Goal: Task Accomplishment & Management: Manage account settings

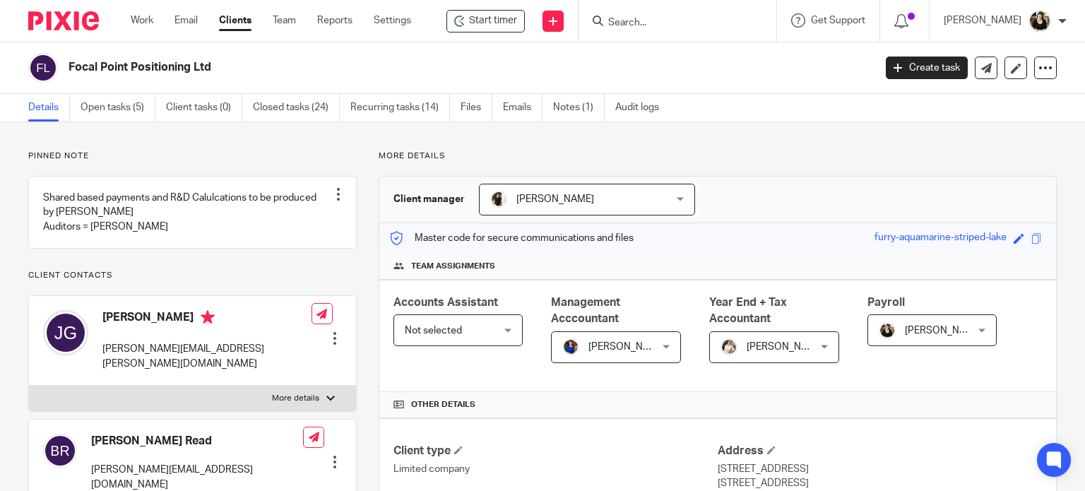
scroll to position [1242, 0]
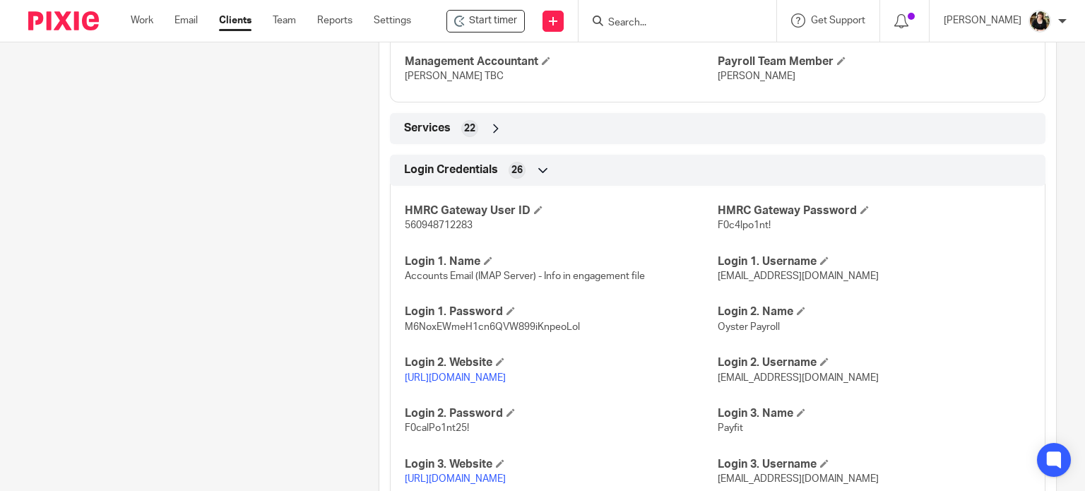
click at [624, 31] on div at bounding box center [678, 21] width 198 height 42
click at [632, 19] on input "Search" at bounding box center [670, 23] width 127 height 13
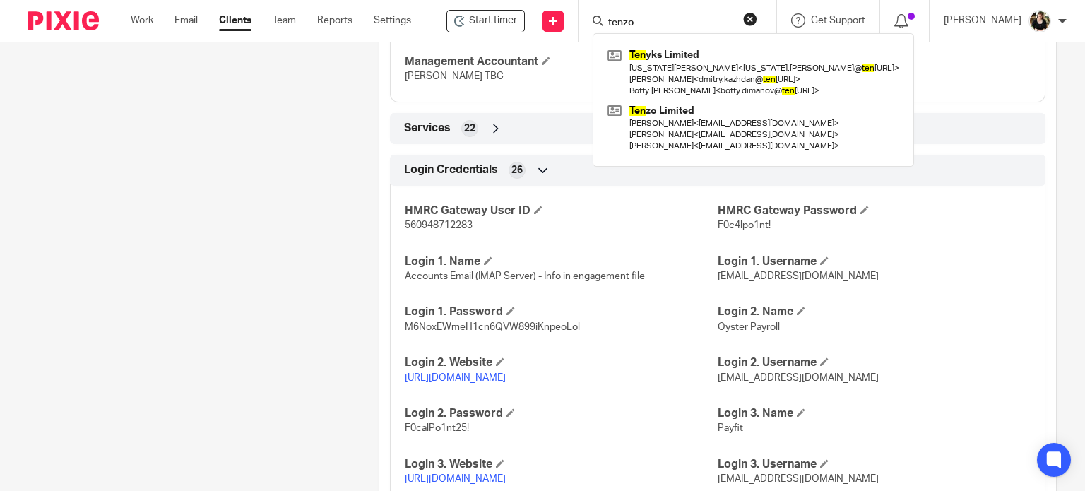
type input "tenzo"
click button "submit" at bounding box center [0, 0] width 0 height 0
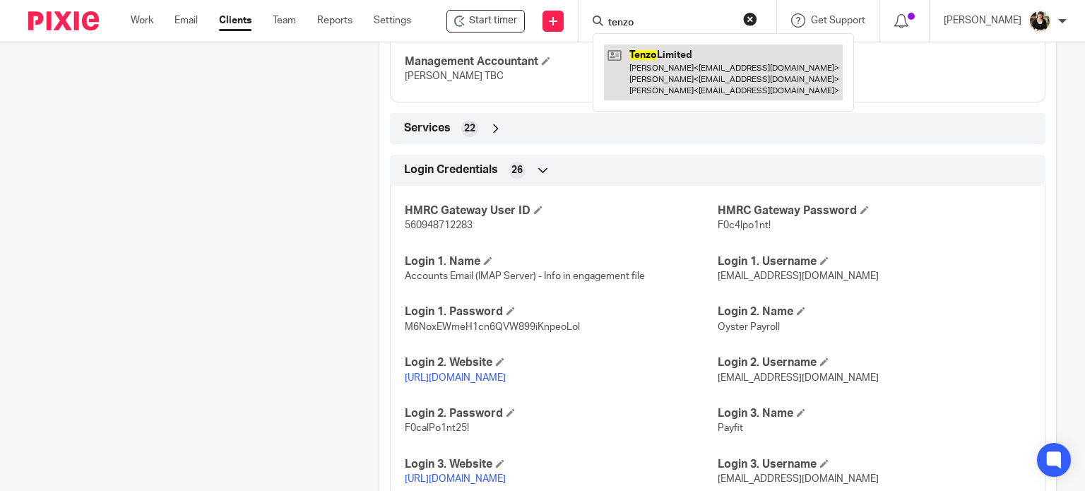
click at [664, 61] on link at bounding box center [723, 73] width 239 height 56
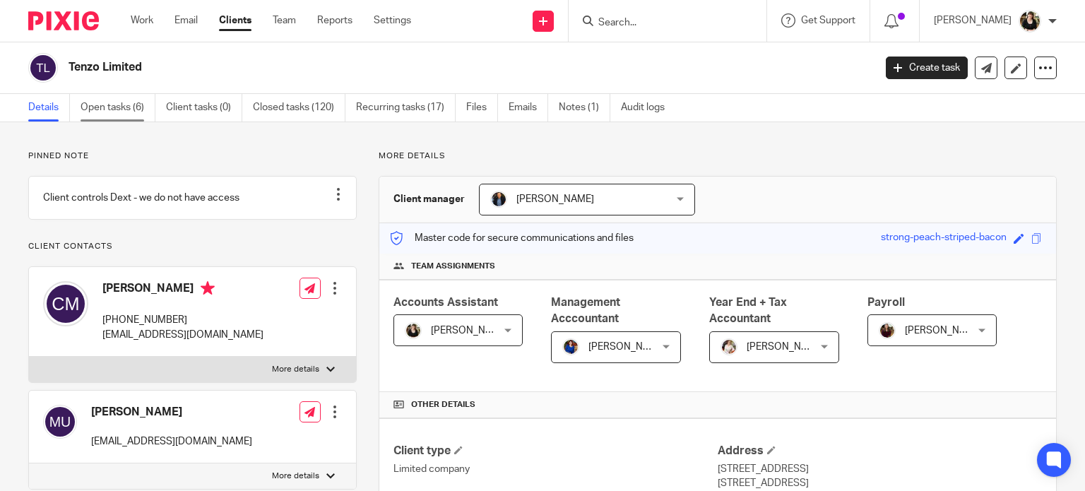
click at [124, 114] on link "Open tasks (6)" at bounding box center [118, 108] width 75 height 28
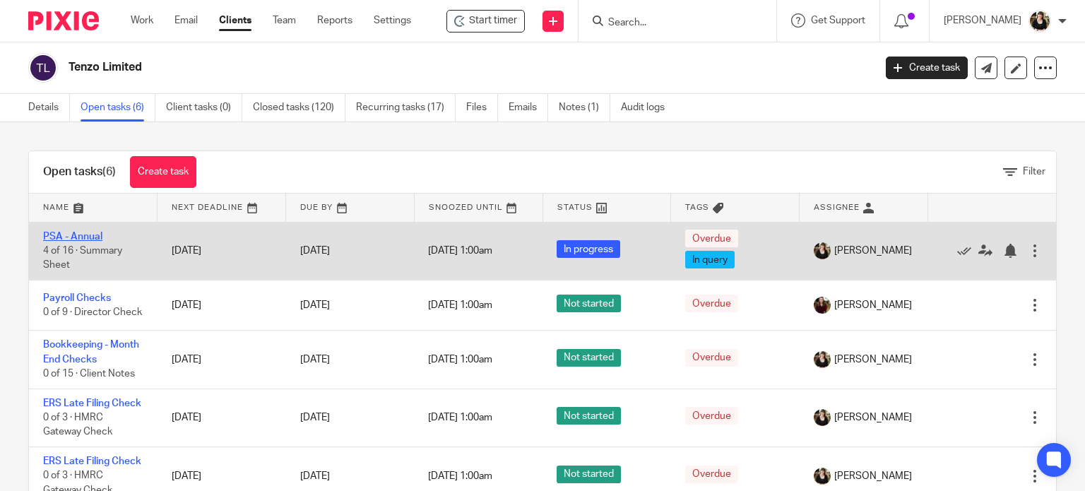
click at [80, 232] on link "PSA - Annual" at bounding box center [72, 237] width 59 height 10
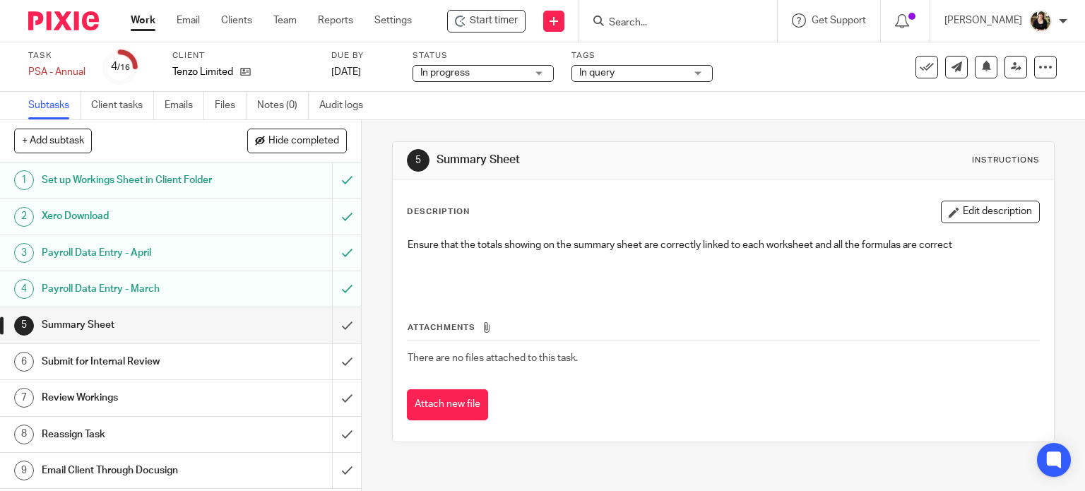
click at [486, 32] on div "Start timer Send new email Create task Add client Get Support Contact via email…" at bounding box center [764, 21] width 663 height 42
click at [486, 28] on span "Start timer" at bounding box center [494, 20] width 48 height 15
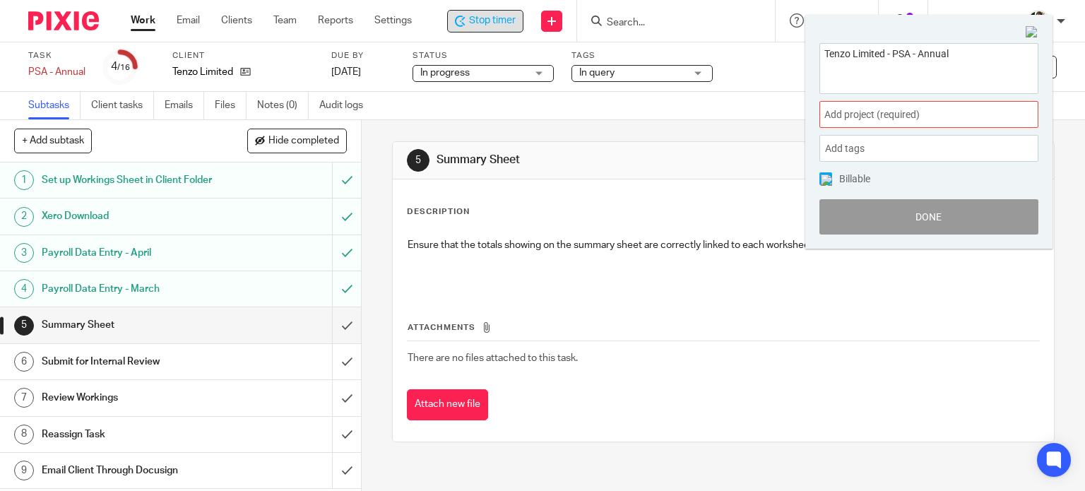
click at [991, 118] on span "Add project (required) :" at bounding box center [913, 114] width 178 height 15
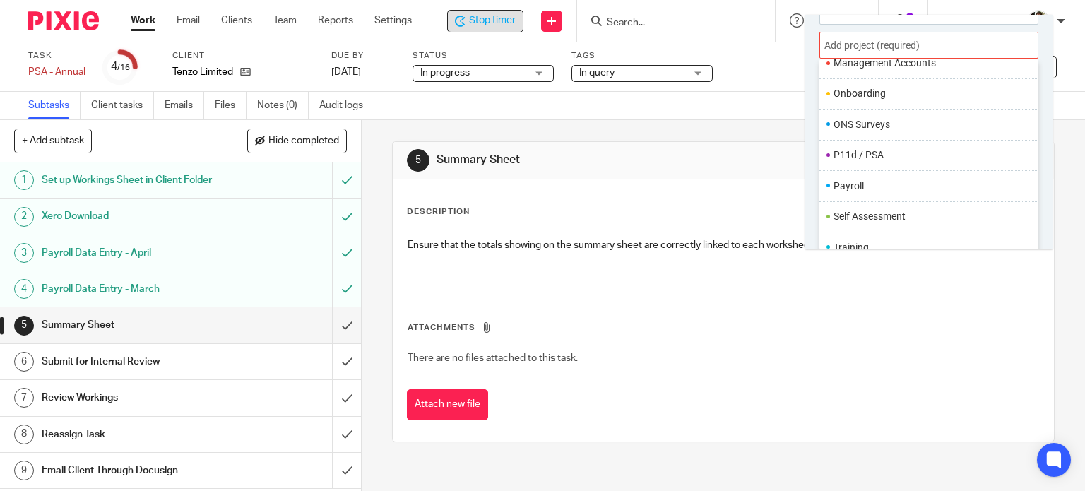
scroll to position [529, 0]
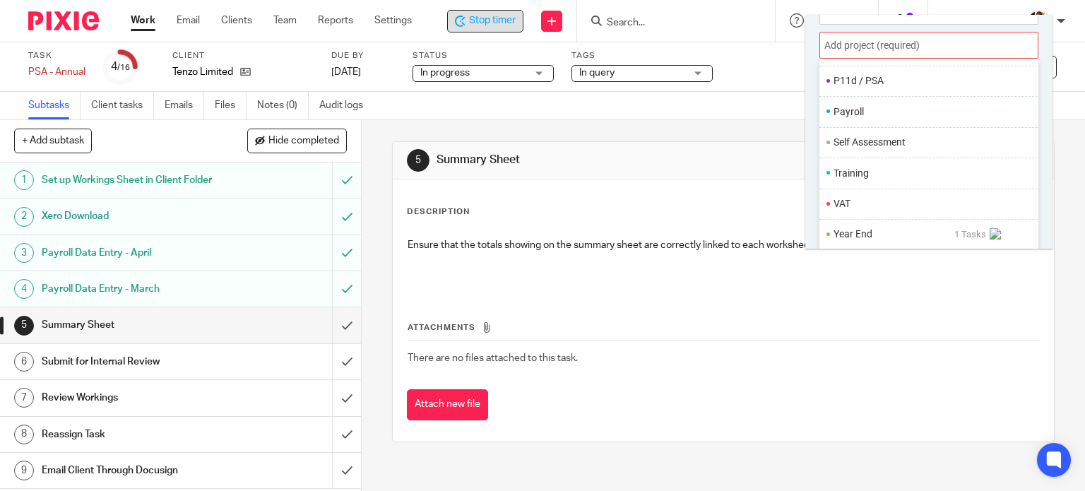
click at [859, 78] on li "P11d / PSA" at bounding box center [925, 80] width 184 height 15
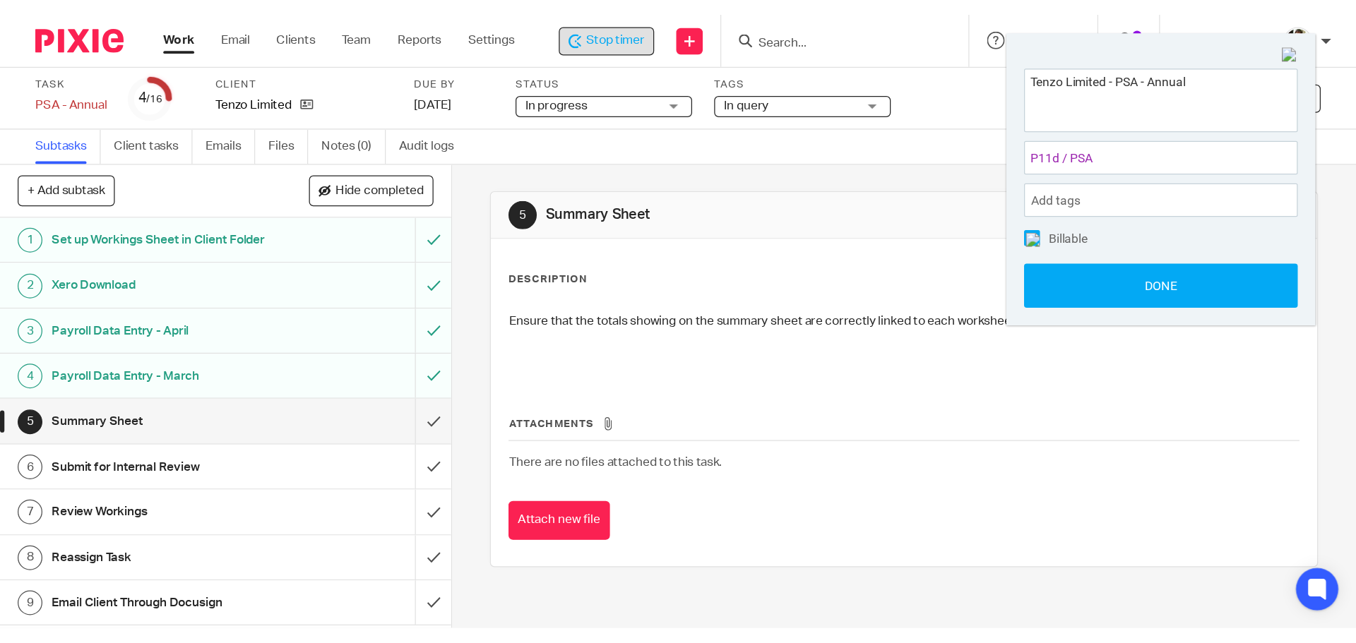
scroll to position [0, 0]
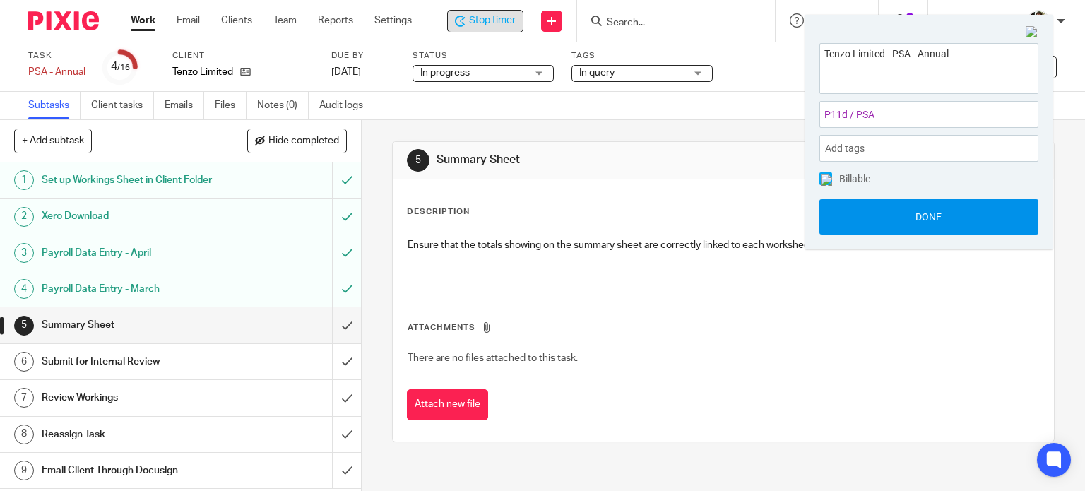
click at [932, 209] on button "Done" at bounding box center [928, 216] width 219 height 35
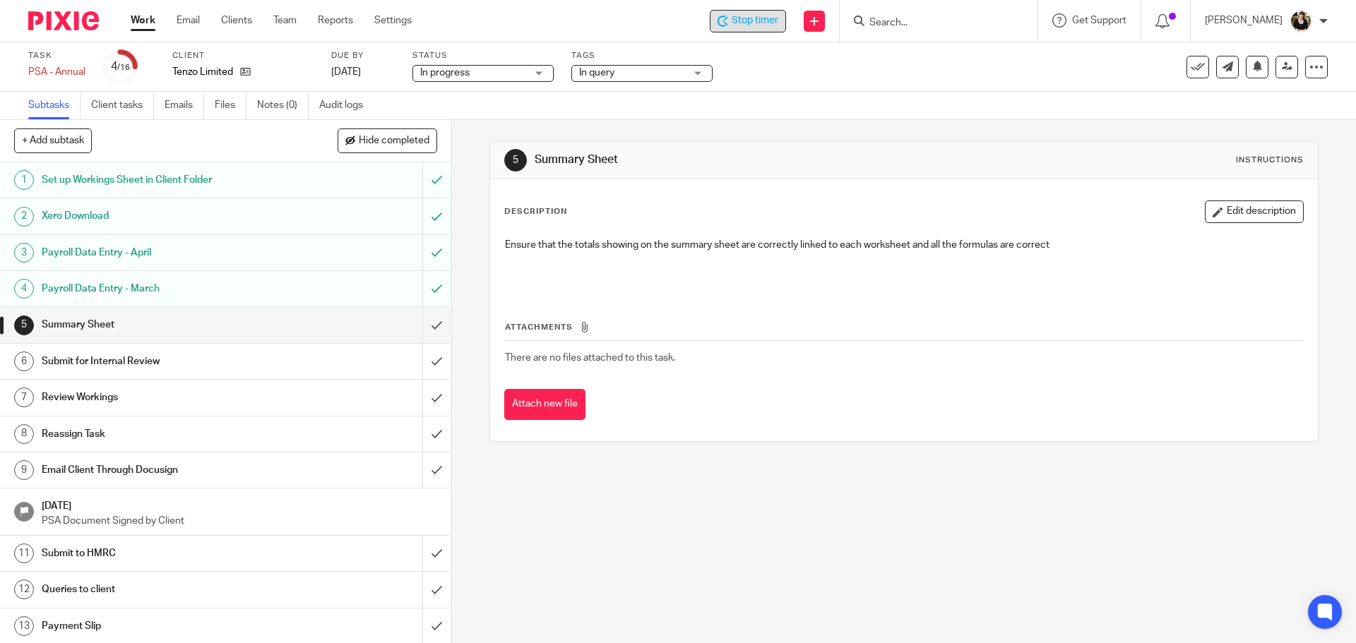
click at [55, 142] on button "+ Add subtask" at bounding box center [53, 141] width 78 height 24
click at [102, 142] on input "text" at bounding box center [174, 141] width 321 height 24
type input "hmrc access code: KLJ-MJX8-1UN"
click at [407, 136] on p "+ Add" at bounding box center [416, 141] width 41 height 24
click at [242, 71] on icon at bounding box center [245, 71] width 11 height 11
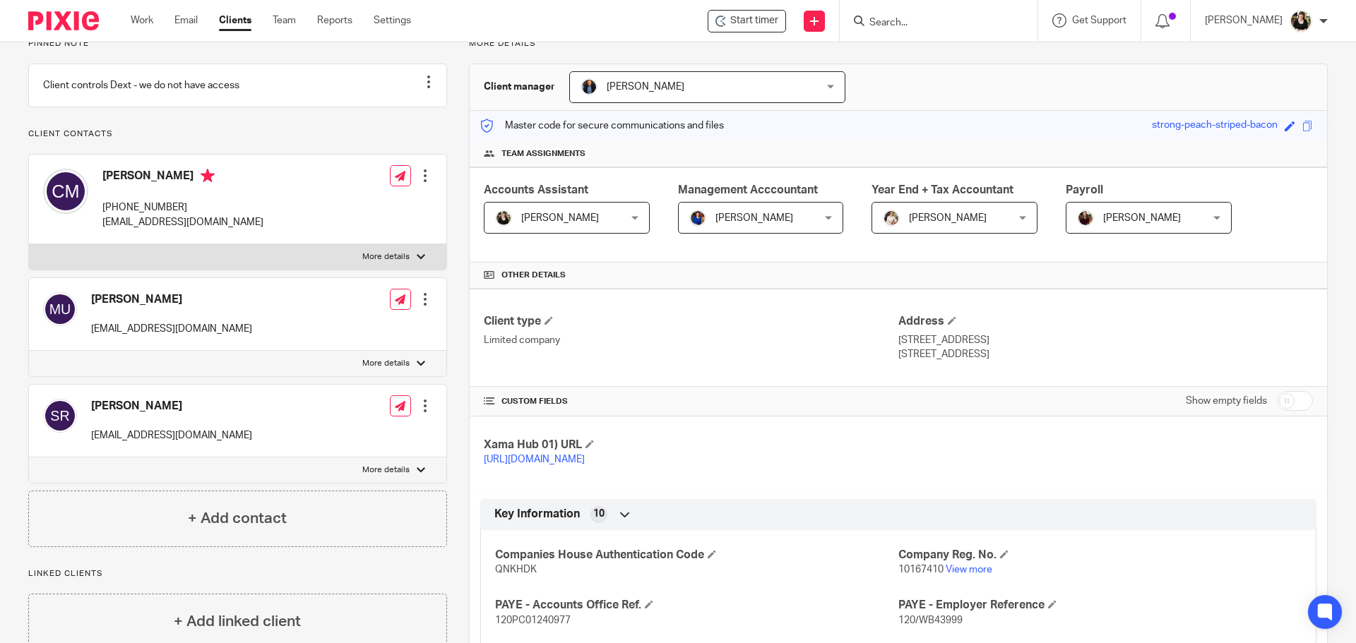
scroll to position [424, 0]
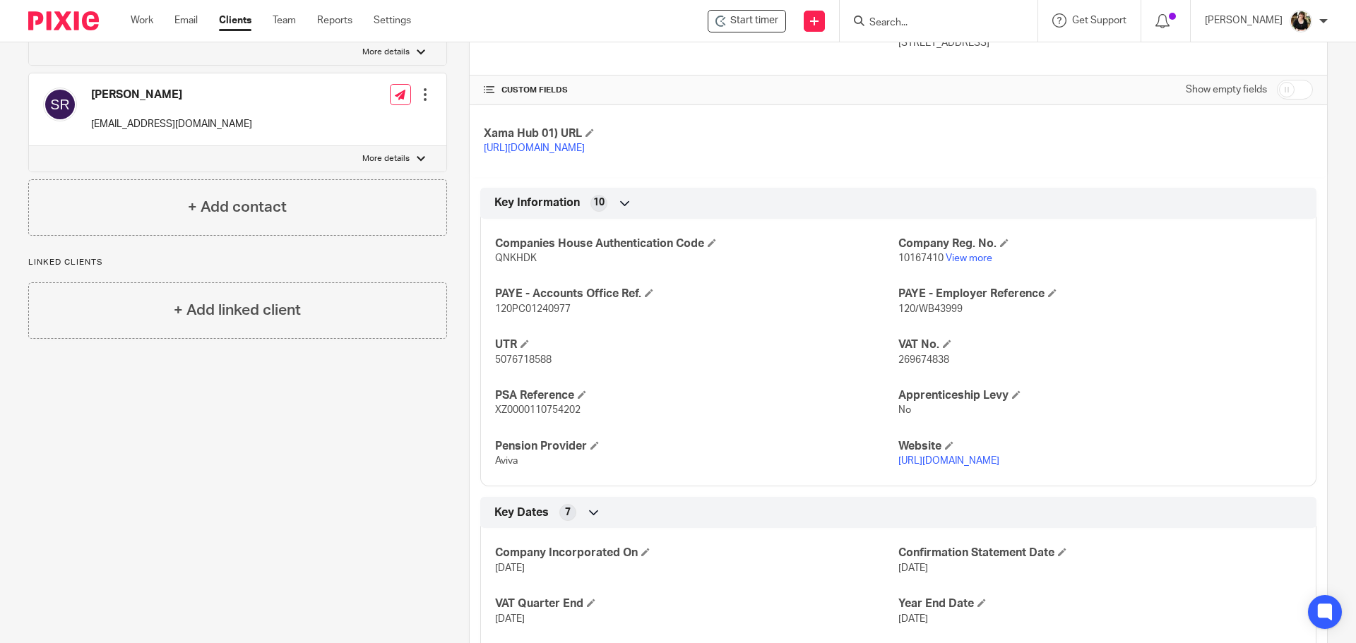
click at [930, 314] on span "120/WB43999" at bounding box center [930, 309] width 64 height 10
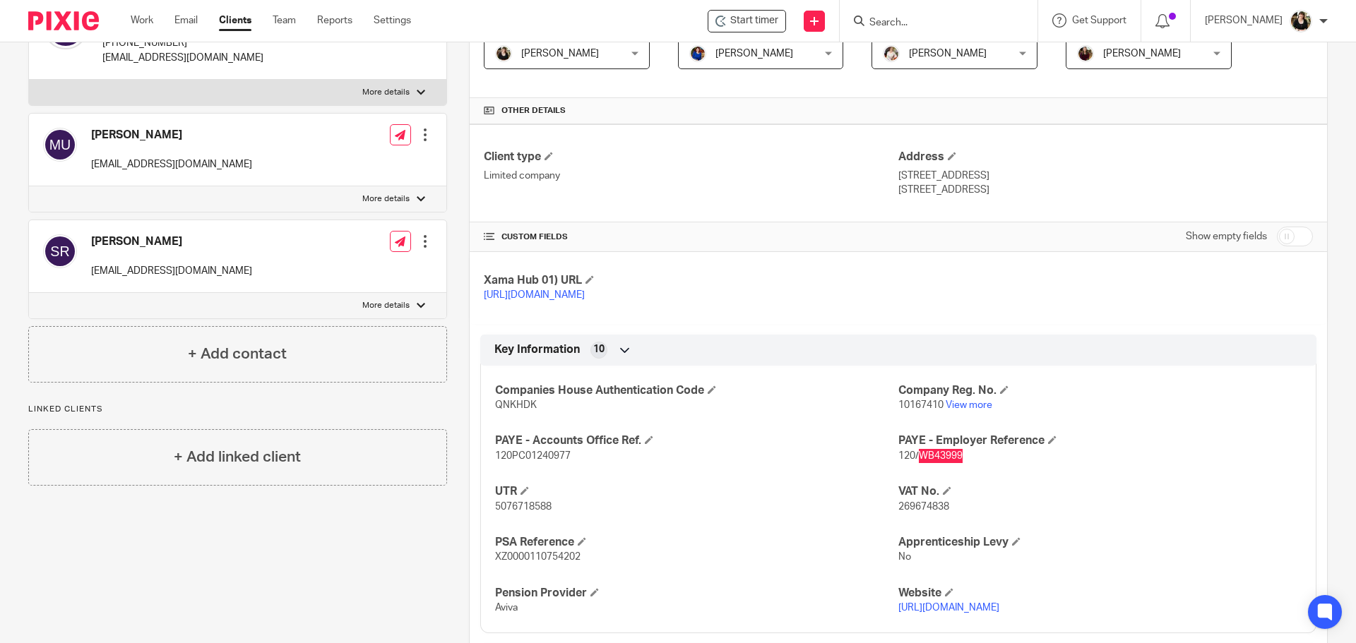
scroll to position [0, 0]
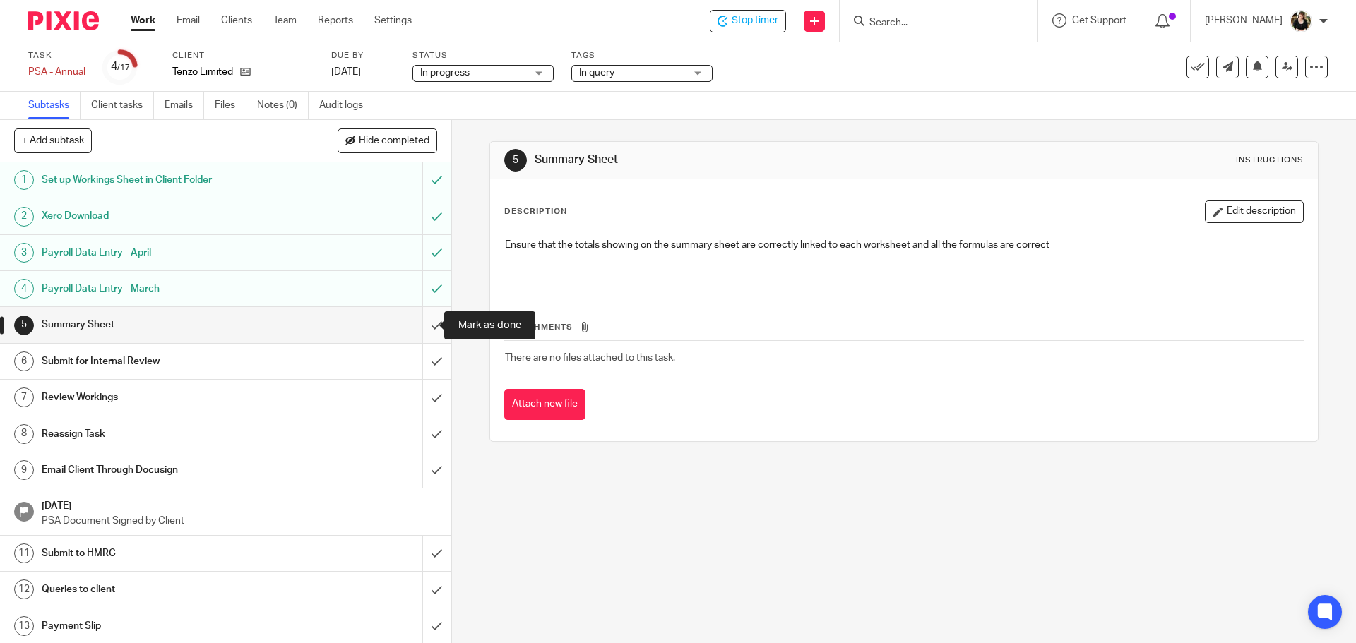
click at [421, 321] on input "submit" at bounding box center [225, 324] width 451 height 35
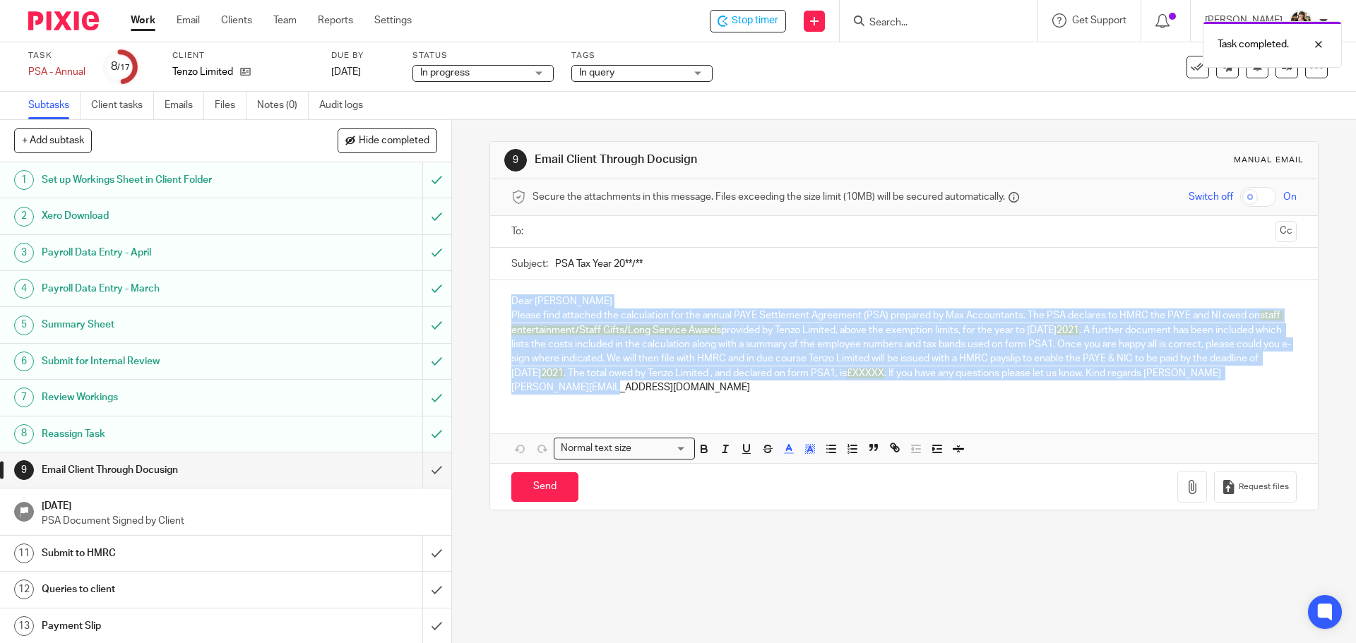
drag, startPoint x: 503, startPoint y: 292, endPoint x: 822, endPoint y: 388, distance: 333.4
click at [822, 388] on div "Dear Christian Please find attached the calculation for the annual PAYE Settlem…" at bounding box center [903, 342] width 827 height 125
copy div "Dear Christian Please find attached the calculation for the annual PAYE Settlem…"
click at [417, 472] on input "submit" at bounding box center [225, 470] width 451 height 35
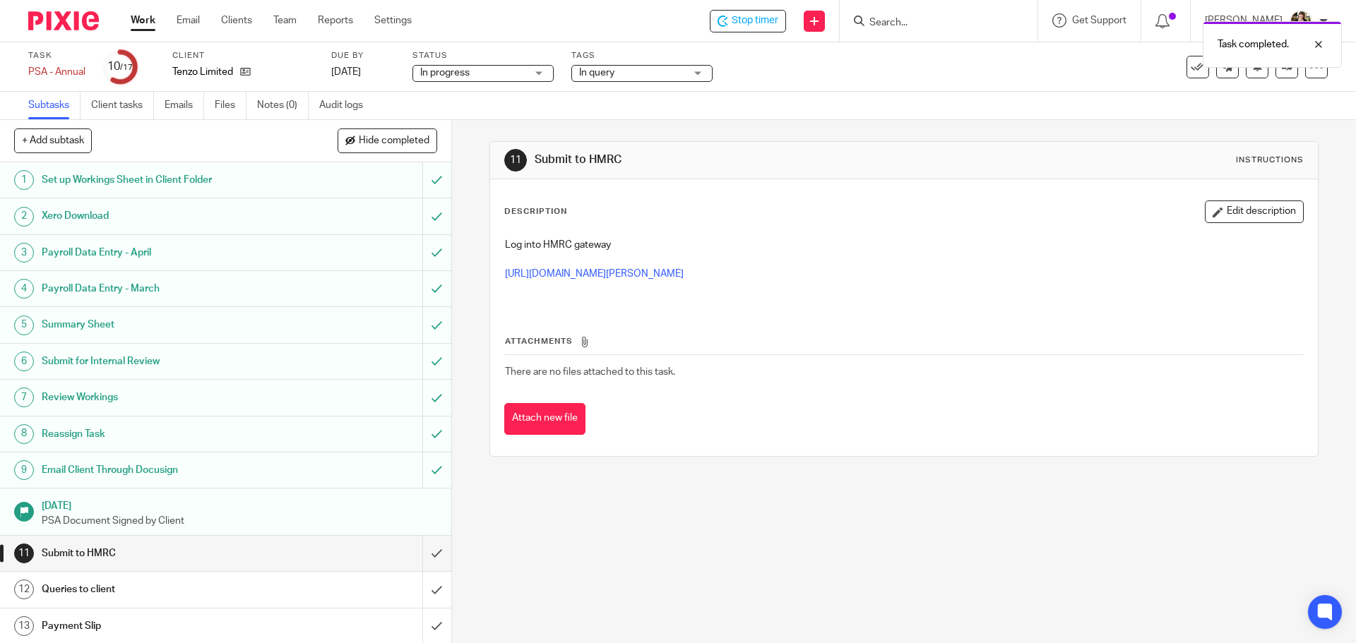
click at [615, 73] on span "In query" at bounding box center [596, 73] width 35 height 10
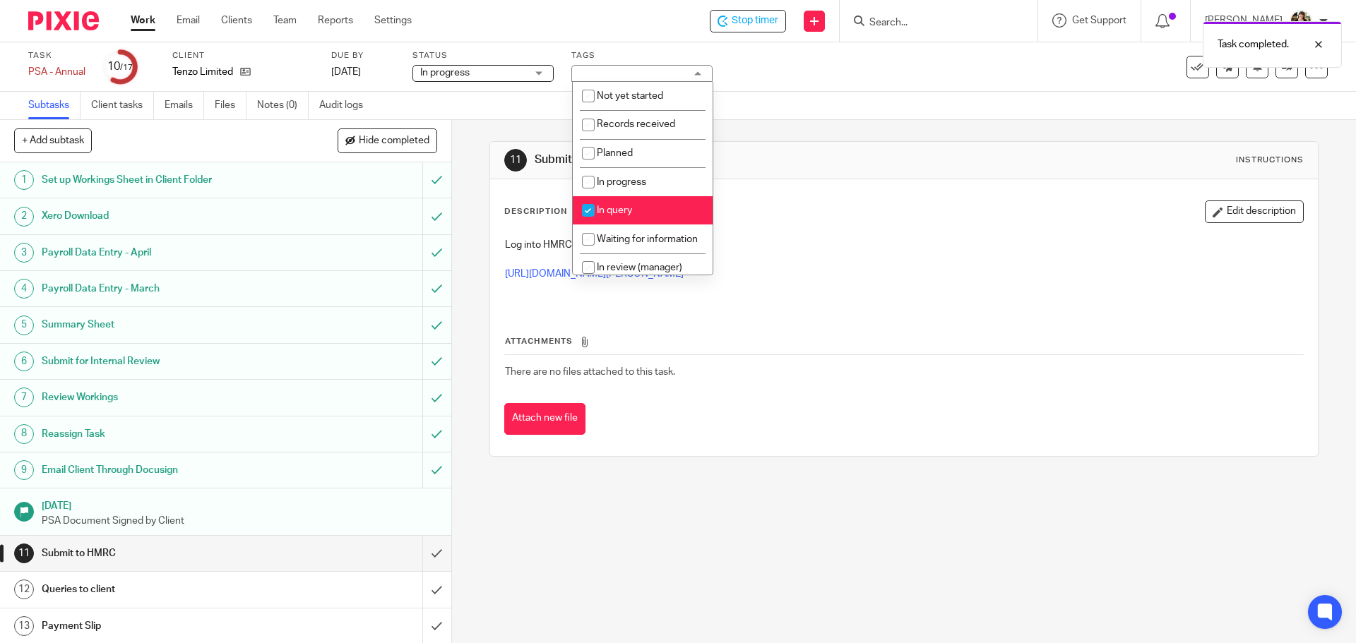
click at [655, 202] on li "In query" at bounding box center [643, 210] width 140 height 29
checkbox input "false"
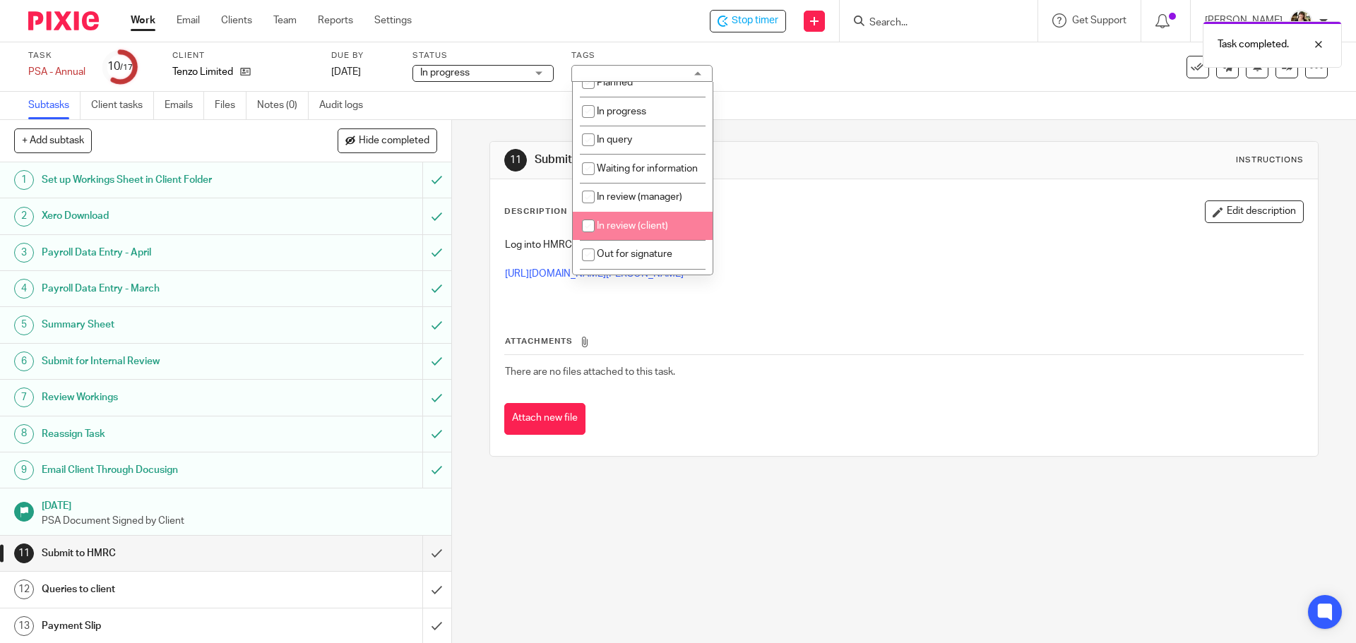
click at [653, 228] on li "In review (client)" at bounding box center [643, 226] width 140 height 29
checkbox input "true"
click at [865, 219] on div "Description Edit description" at bounding box center [903, 212] width 799 height 23
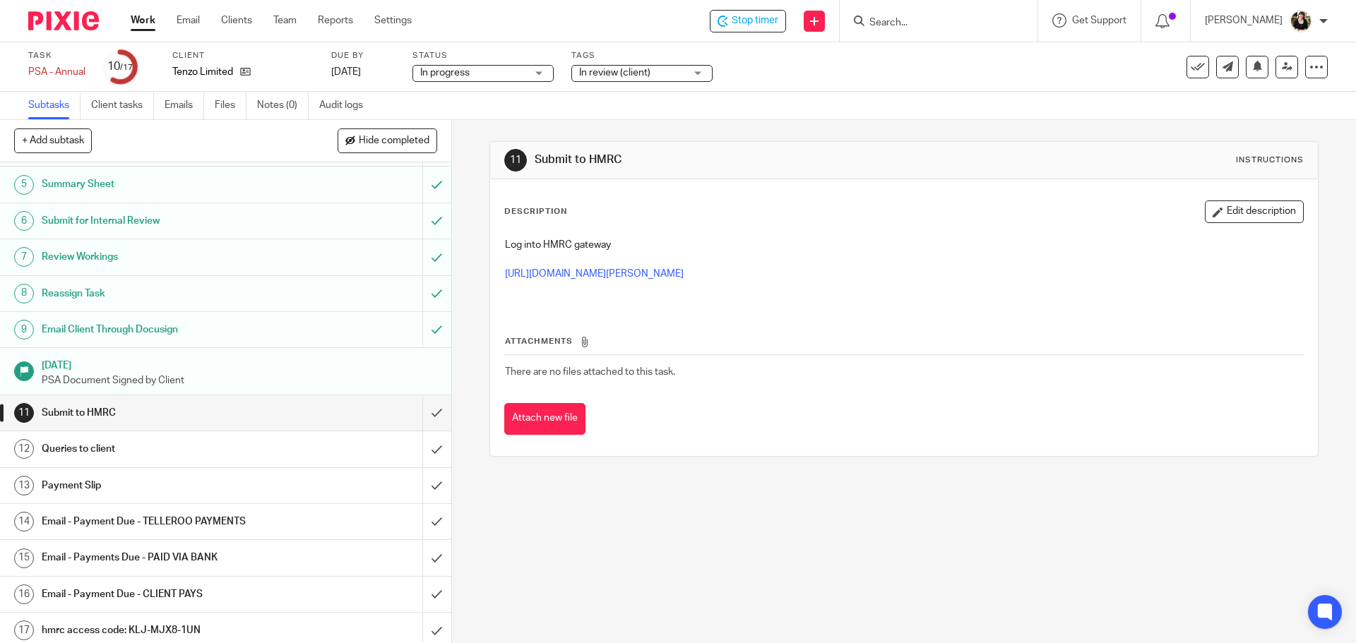
scroll to position [146, 0]
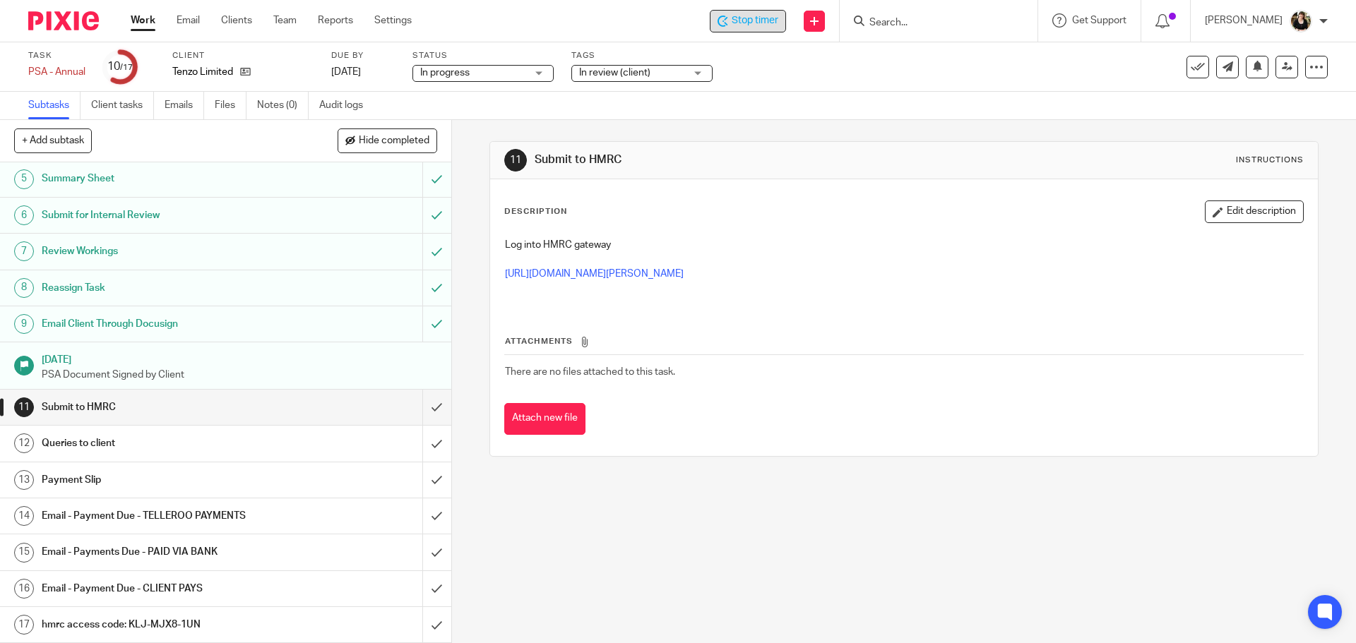
click at [728, 21] on icon at bounding box center [723, 21] width 11 height 11
click at [786, 37] on div "Start timer Send new email Create task Add client Get Support Contact via email…" at bounding box center [894, 21] width 923 height 42
click at [784, 29] on div "Start timer" at bounding box center [747, 21] width 78 height 23
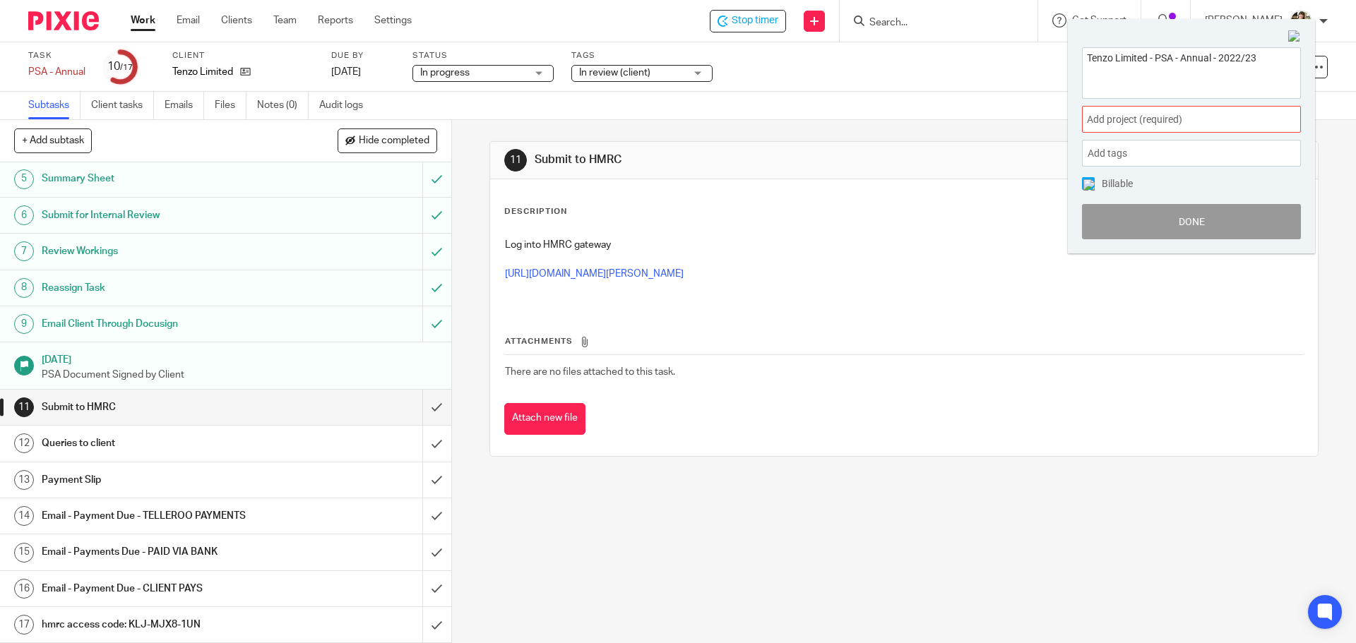
type textarea "Tenzo Limited - PSA - Annual - 2022/23"
click at [1154, 118] on span "Add project (required) :" at bounding box center [1176, 119] width 178 height 15
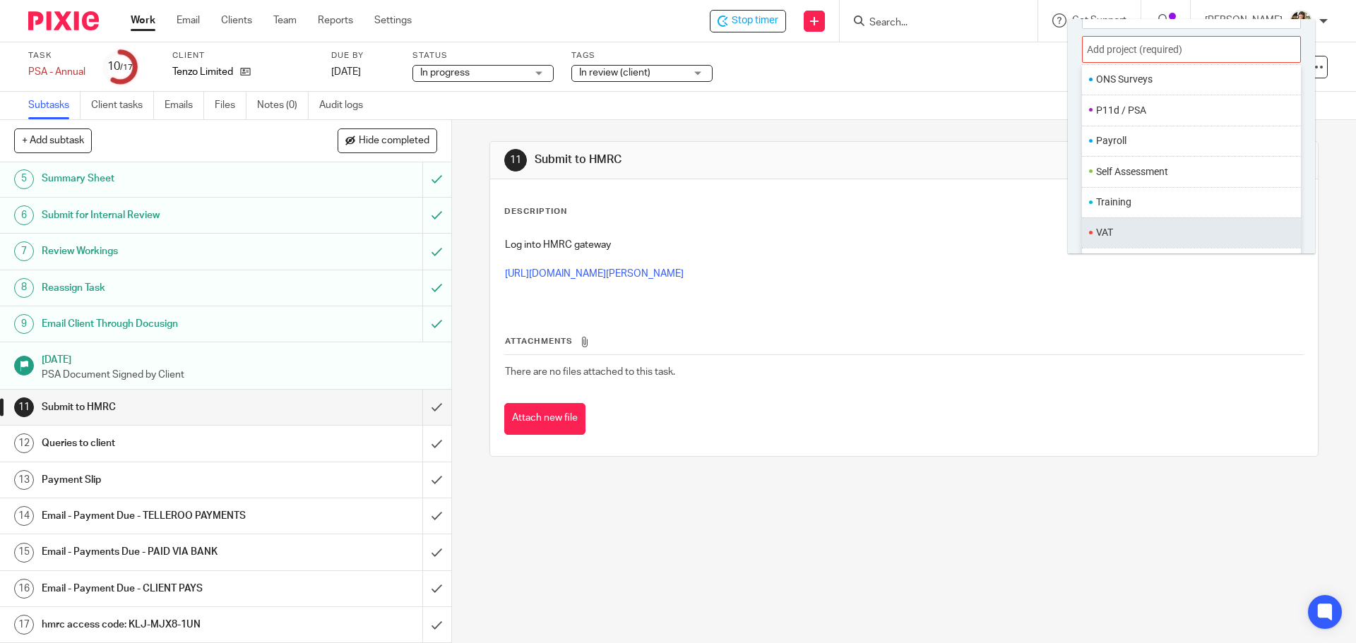
scroll to position [529, 0]
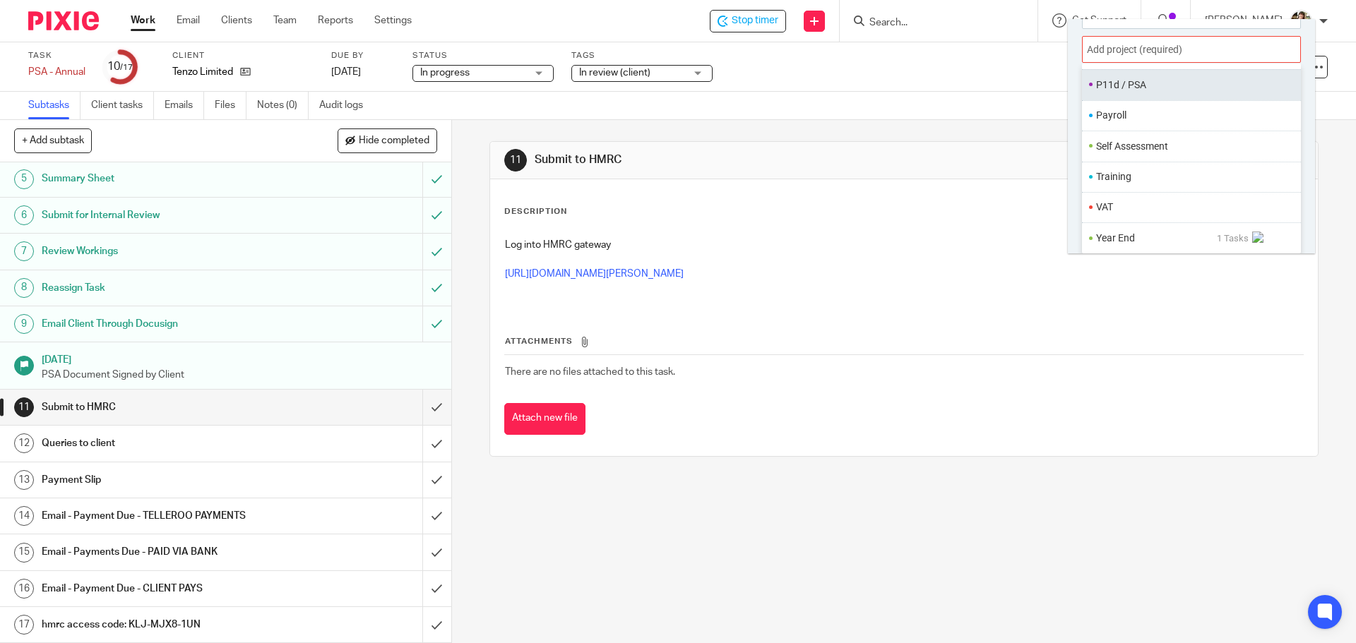
click at [1127, 93] on ul "P11d / PSA" at bounding box center [1191, 84] width 219 height 30
click at [1137, 77] on ul "P11d / PSA" at bounding box center [1191, 84] width 219 height 30
click at [1137, 88] on li "P11d / PSA" at bounding box center [1188, 85] width 184 height 15
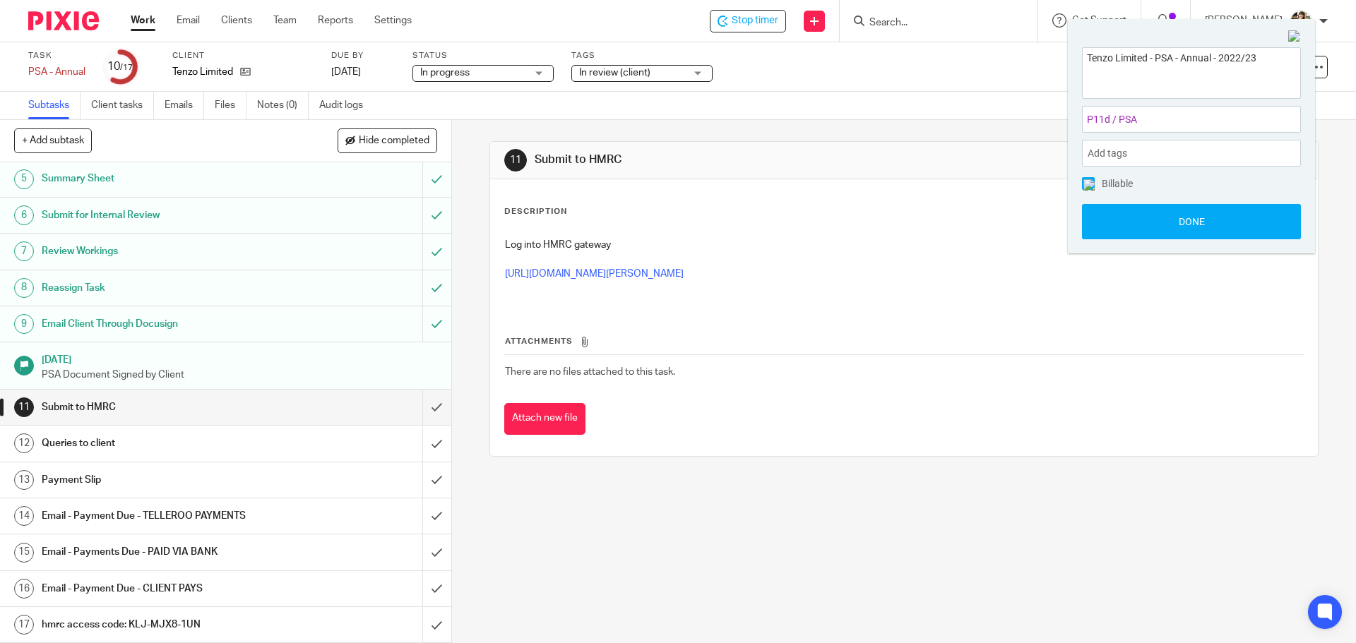
scroll to position [0, 0]
click at [1170, 218] on button "Done" at bounding box center [1191, 221] width 219 height 35
